Goal: Transaction & Acquisition: Purchase product/service

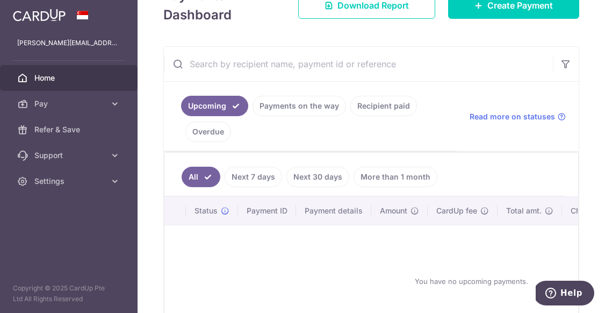
scroll to position [184, 0]
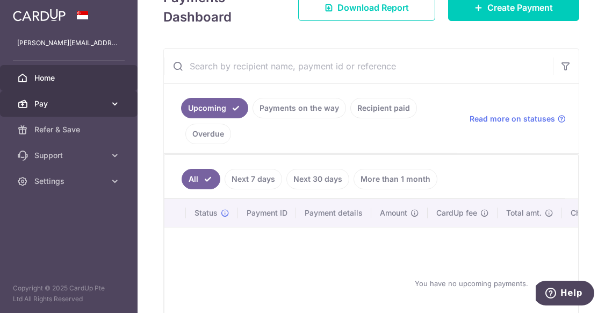
click at [59, 105] on span "Pay" at bounding box center [69, 103] width 71 height 11
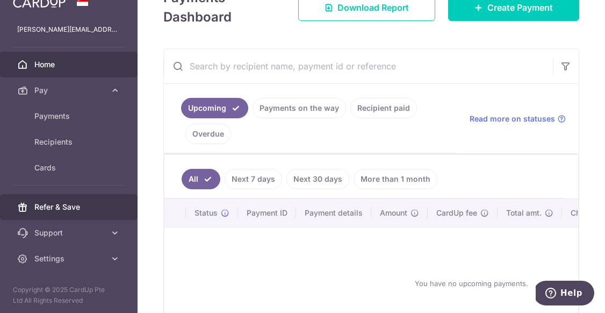
scroll to position [0, 0]
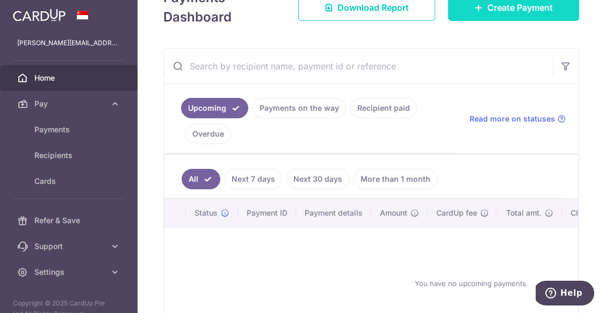
click at [483, 18] on link "Create Payment" at bounding box center [513, 7] width 131 height 27
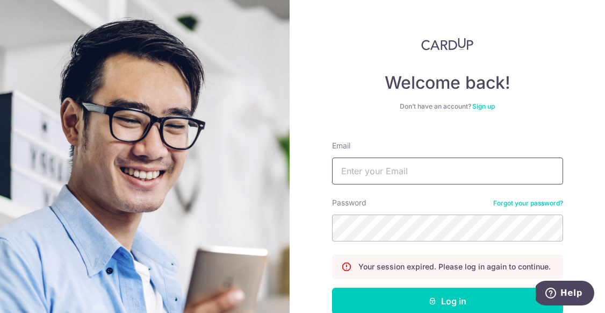
click at [423, 182] on input "Email" at bounding box center [447, 170] width 231 height 27
type input "[PERSON_NAME][EMAIL_ADDRESS][DOMAIN_NAME]"
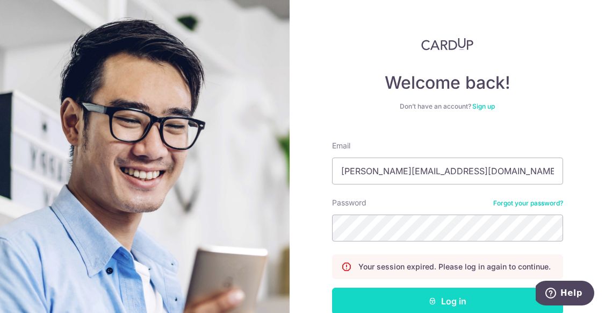
click at [426, 294] on button "Log in" at bounding box center [447, 300] width 231 height 27
